Goal: Task Accomplishment & Management: Complete application form

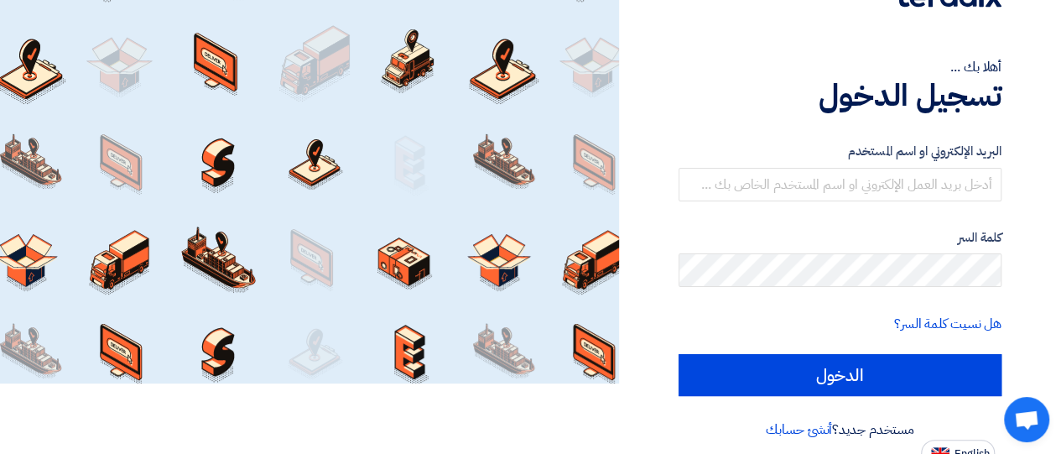
scroll to position [82, 0]
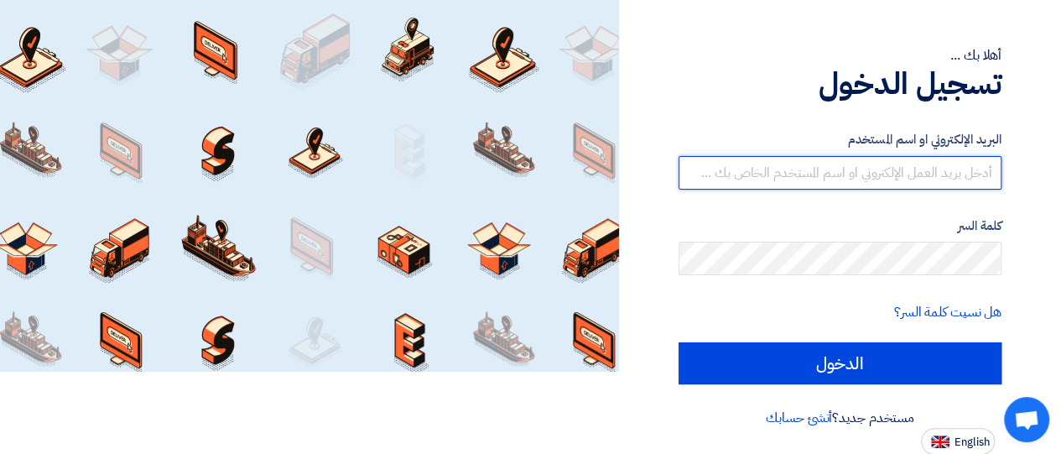
click at [894, 182] on input "text" at bounding box center [839, 173] width 323 height 34
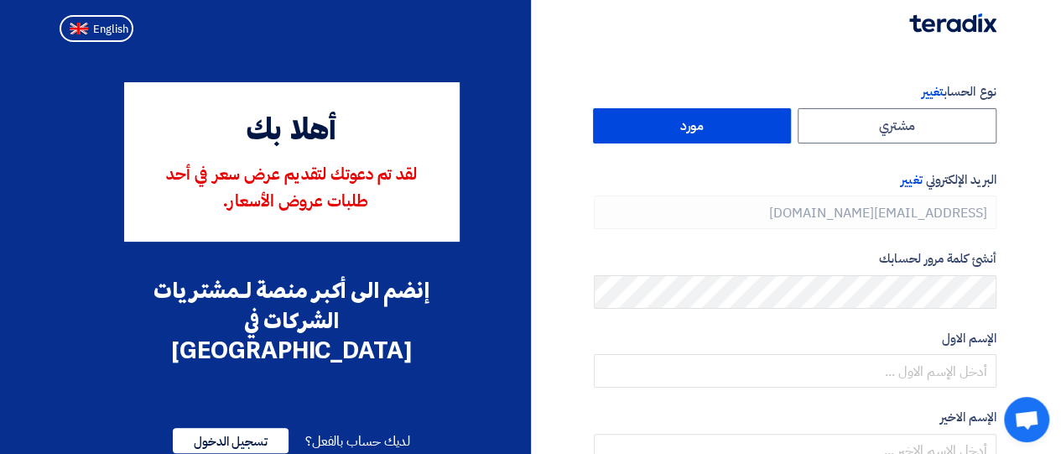
type input "[PHONE_NUMBER]"
click at [753, 129] on label "مورد" at bounding box center [692, 125] width 199 height 35
click at [753, 129] on input "مورد" at bounding box center [692, 126] width 197 height 34
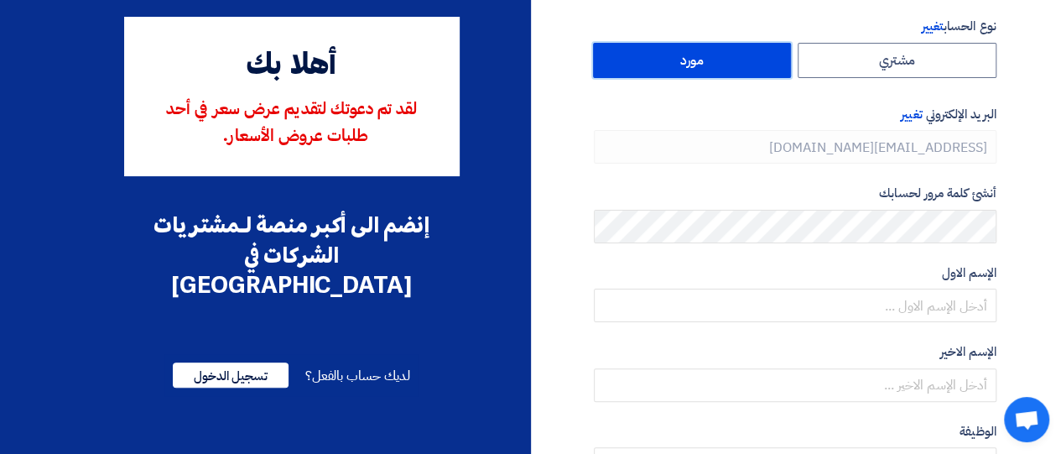
scroll to position [77, 0]
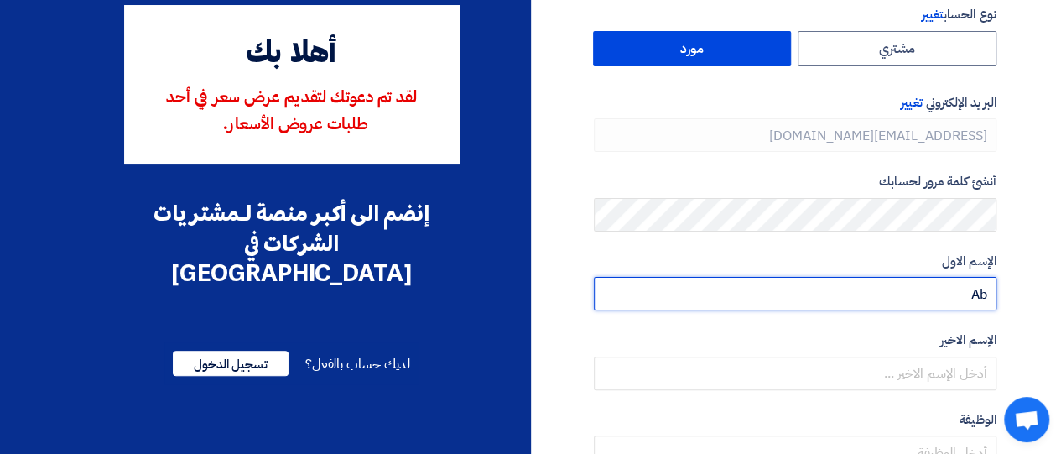
type input "[PERSON_NAME]"
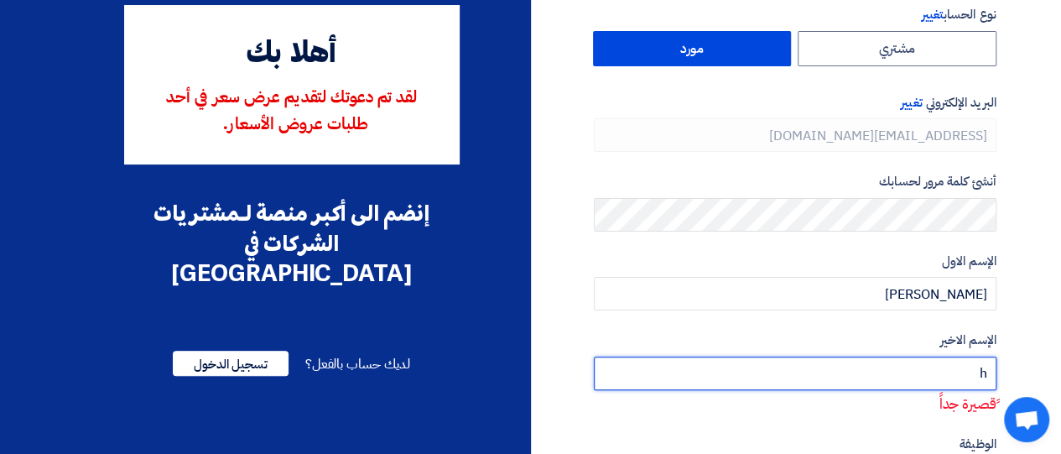
type input "Higgy"
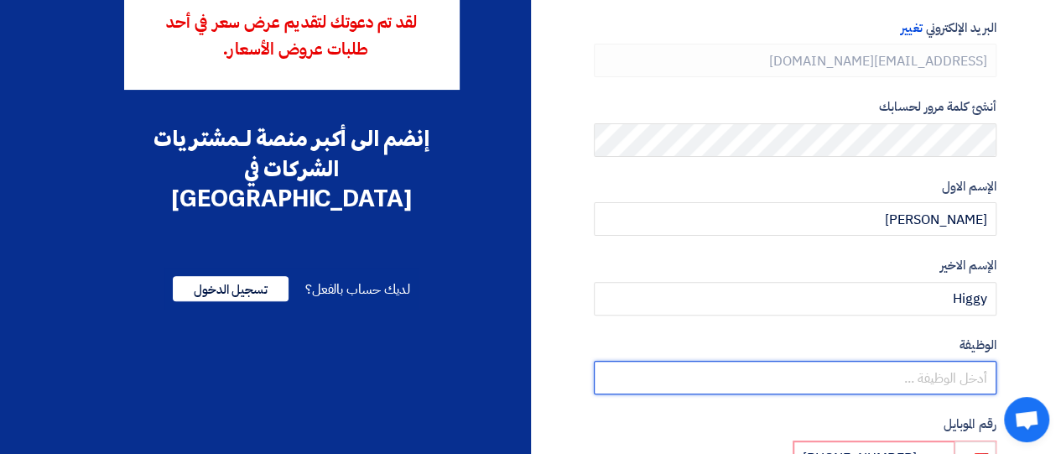
scroll to position [184, 0]
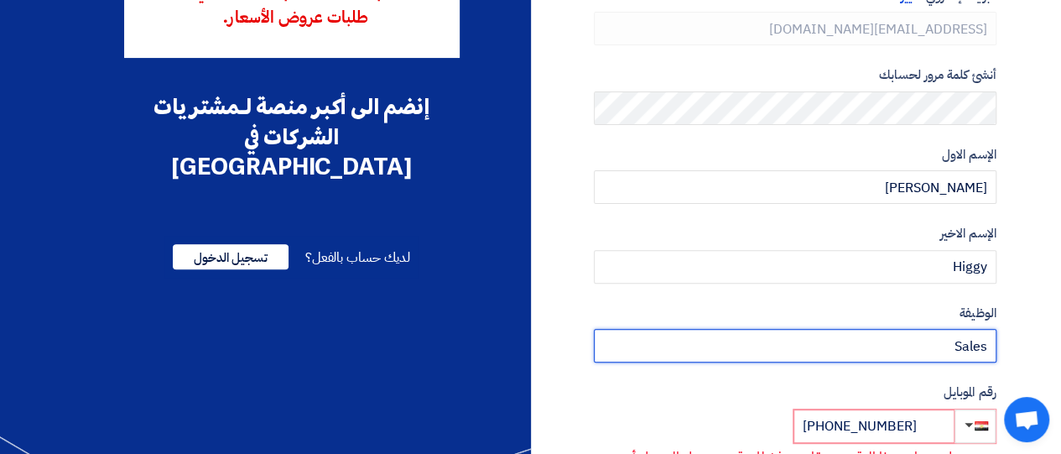
type input "Sales"
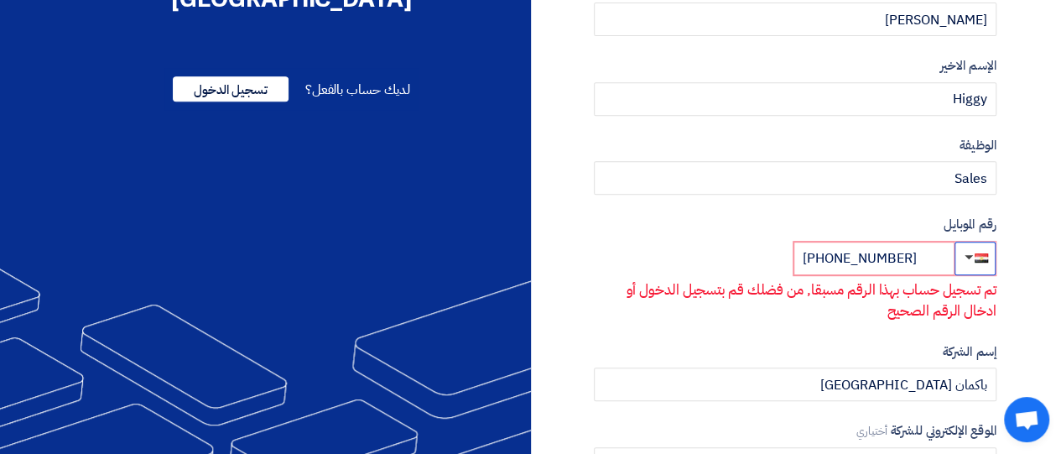
scroll to position [356, 0]
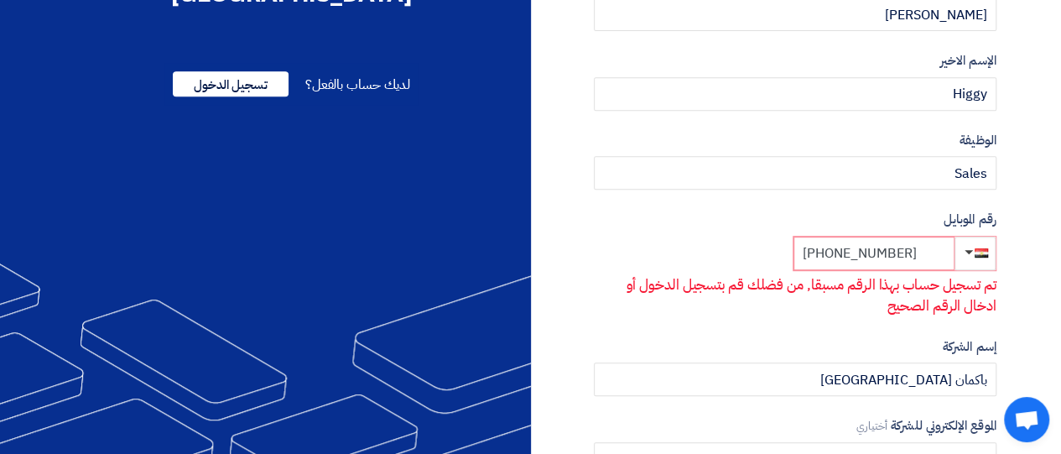
click at [926, 257] on input "[PHONE_NUMBER]" at bounding box center [873, 253] width 161 height 34
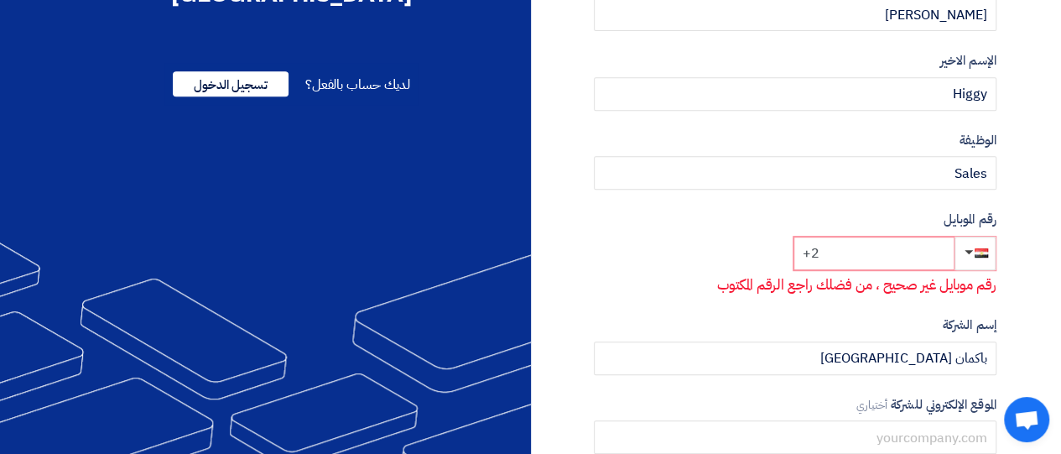
type input "+"
type input "0"
